Goal: Task Accomplishment & Management: Manage account settings

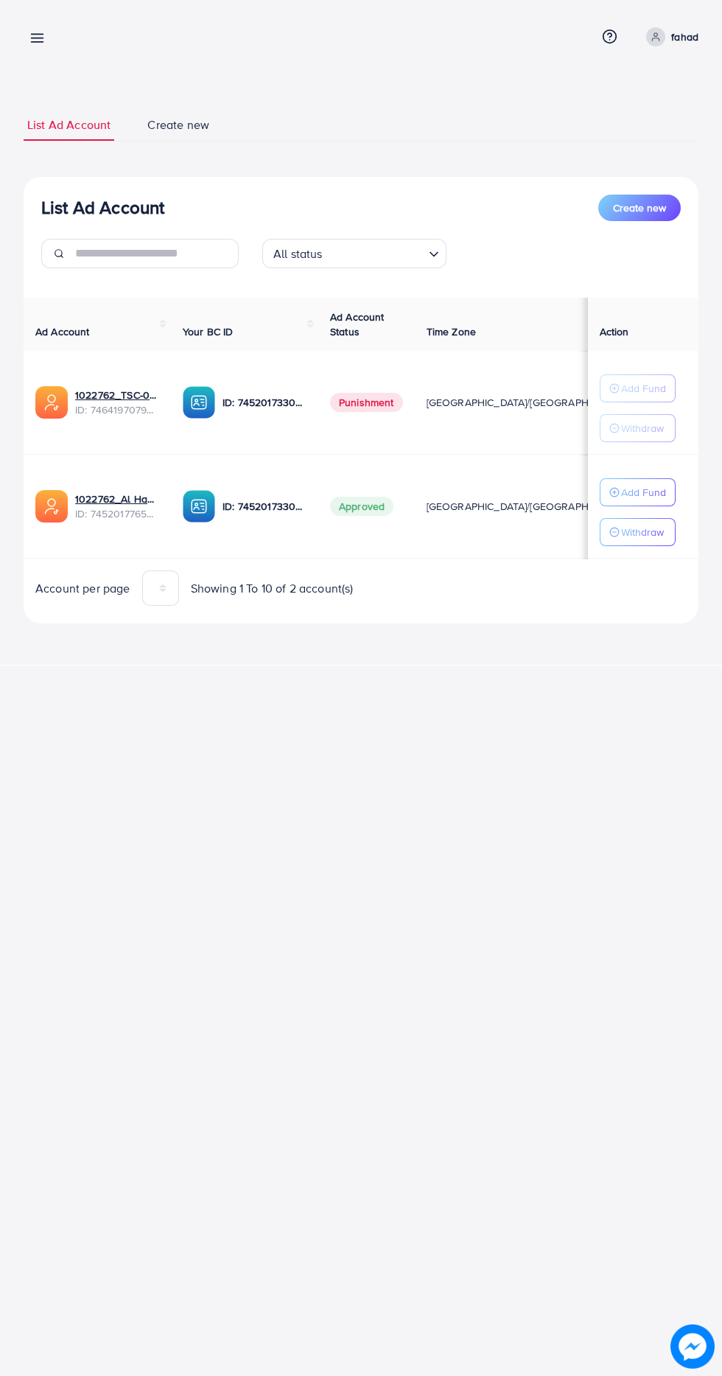
scroll to position [0, 32]
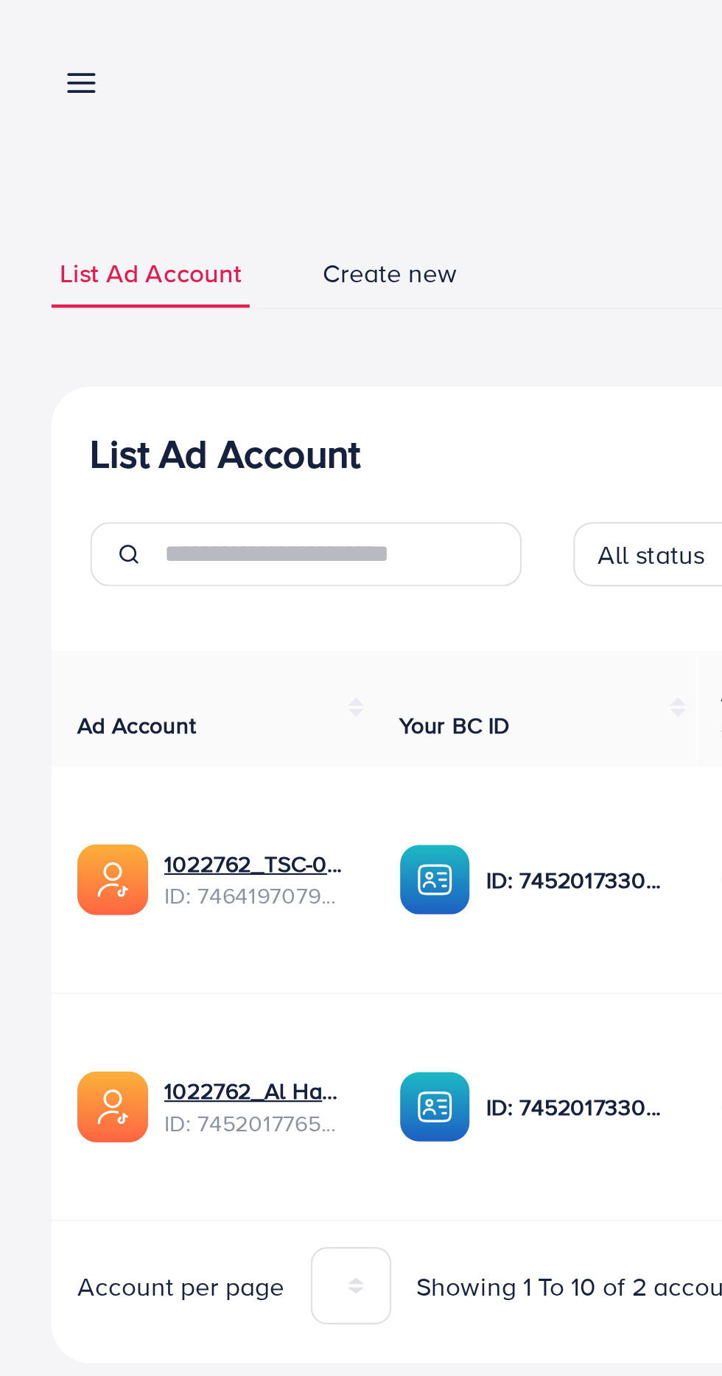
scroll to position [0, 35]
click at [98, 505] on link "1022762_Al Hamd Traders_1735058097282" at bounding box center [117, 499] width 84 height 15
